Goal: Information Seeking & Learning: Learn about a topic

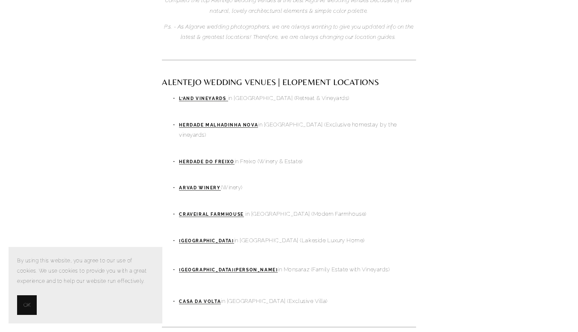
scroll to position [331, 0]
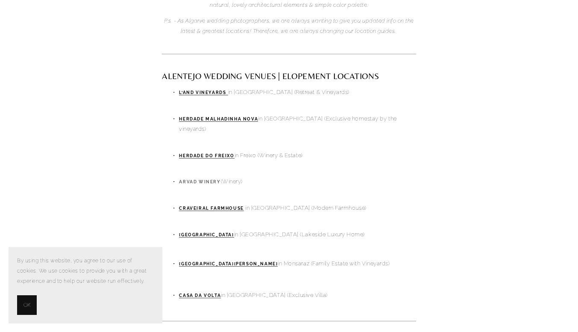
click at [199, 180] on strong "ARVAD WINERY" at bounding box center [199, 182] width 41 height 5
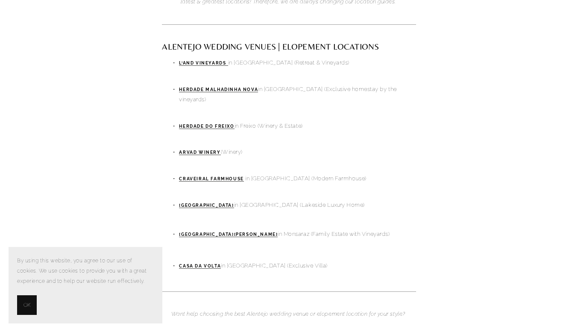
scroll to position [335, 0]
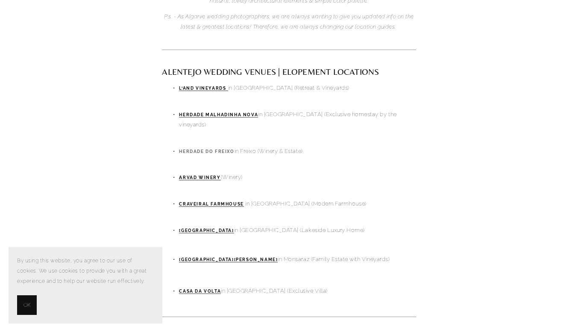
click at [208, 149] on strong "HERDADE DO FREIXO" at bounding box center [206, 151] width 55 height 5
click at [200, 228] on strong "Casa Na Terra" at bounding box center [206, 230] width 55 height 5
click at [200, 289] on strong "Casa Da Volta" at bounding box center [200, 291] width 42 height 5
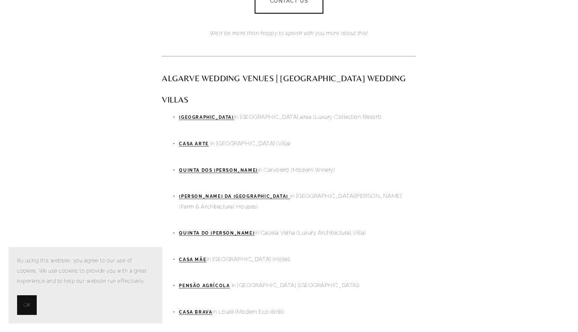
scroll to position [757, 0]
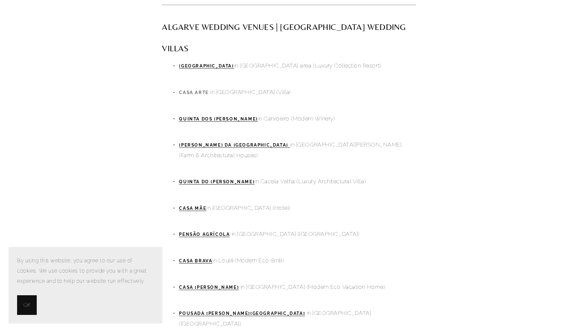
click at [193, 90] on strong "Casa Arte" at bounding box center [193, 92] width 29 height 5
click at [209, 117] on strong "QUINTA DOS SANTOS" at bounding box center [218, 119] width 79 height 5
click at [220, 143] on strong "CASAS DA QUINTA DE CIMA" at bounding box center [233, 145] width 109 height 5
click at [206, 180] on strong "QUINTA DO MURO" at bounding box center [217, 182] width 76 height 5
click at [195, 206] on strong "Casa Mãe" at bounding box center [192, 208] width 27 height 5
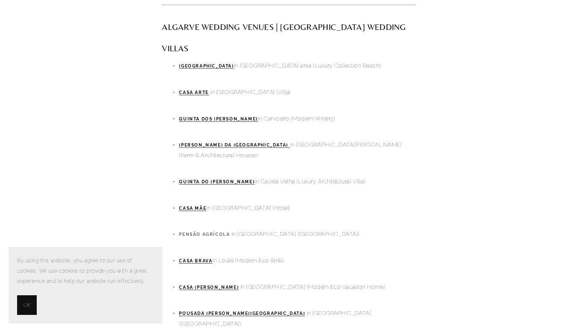
click at [207, 232] on strong "Pensão Agrícola" at bounding box center [204, 234] width 51 height 5
click at [198, 259] on strong "Casa Brava" at bounding box center [195, 261] width 33 height 5
click at [201, 285] on strong "Casa Modesta" at bounding box center [209, 287] width 60 height 5
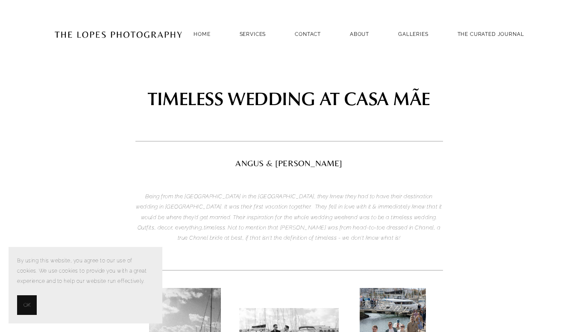
drag, startPoint x: 581, startPoint y: 13, endPoint x: 576, endPoint y: -19, distance: 32.9
